Goal: Navigation & Orientation: Find specific page/section

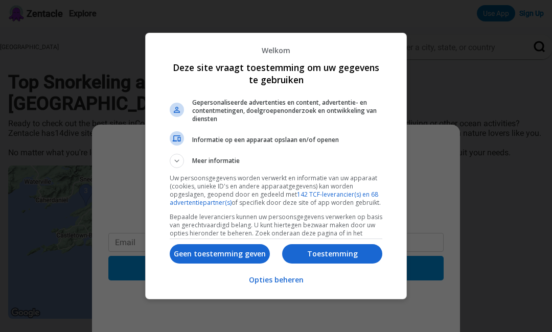
click at [353, 259] on p "Toestemming" at bounding box center [332, 254] width 100 height 10
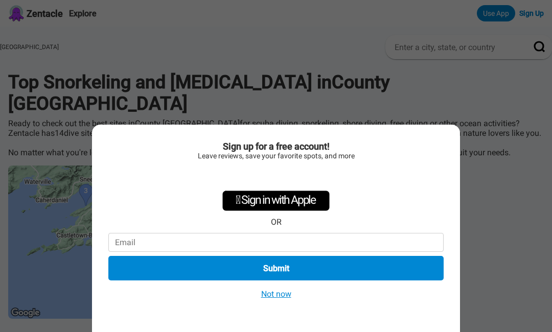
click at [286, 294] on button "Not now" at bounding box center [276, 294] width 36 height 11
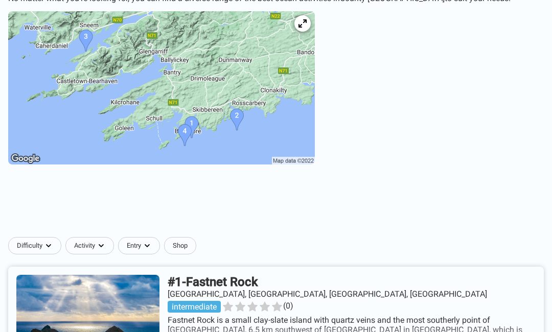
scroll to position [175, 0]
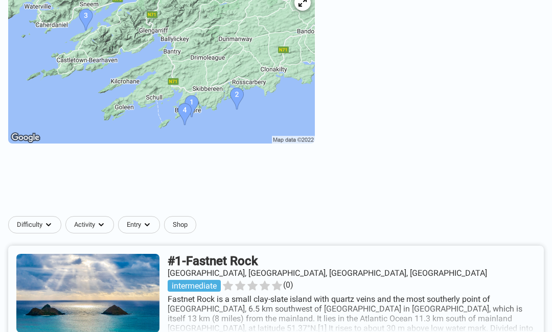
click at [247, 248] on link at bounding box center [276, 294] width 536 height 96
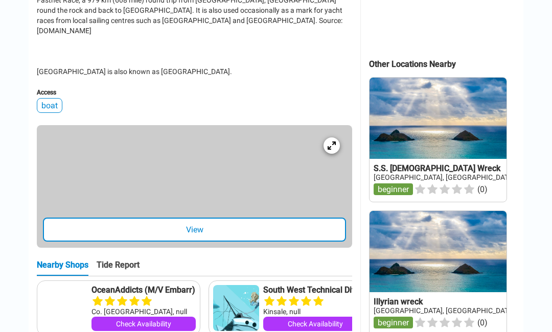
scroll to position [444, 0]
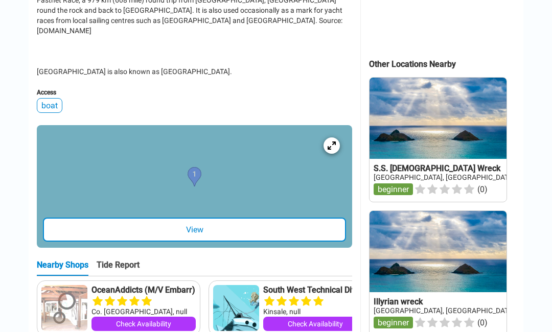
click at [238, 218] on div "View" at bounding box center [194, 230] width 303 height 24
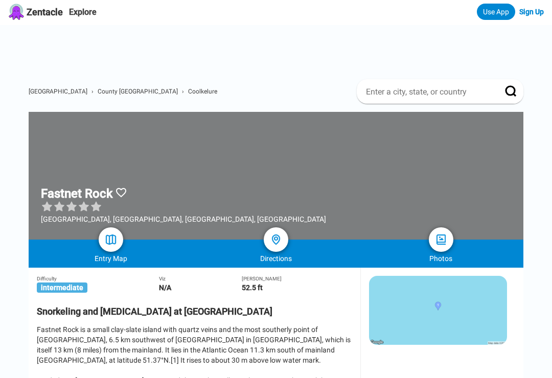
scroll to position [1, 0]
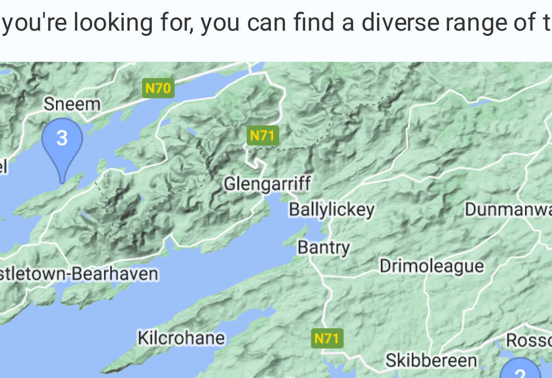
click at [19, 166] on img at bounding box center [161, 242] width 307 height 153
